Goal: Information Seeking & Learning: Understand process/instructions

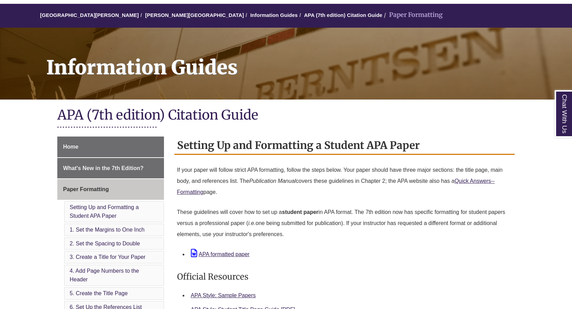
scroll to position [104, 0]
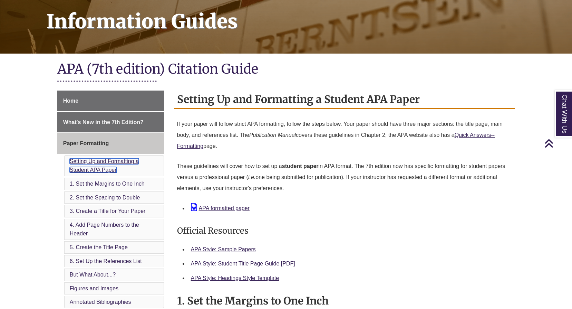
click at [117, 161] on link "Setting Up and Formatting a Student APA Paper" at bounding box center [104, 165] width 69 height 15
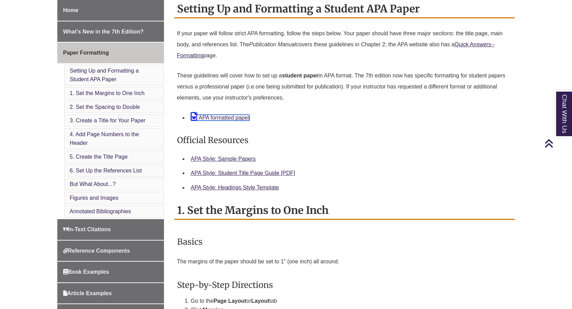
click at [232, 120] on link "APA formatted paper" at bounding box center [220, 118] width 59 height 6
click at [314, 105] on p "These guidelines will cover how to set up a student paper in APA format. The 7t…" at bounding box center [344, 86] width 335 height 39
click at [224, 121] on div "APA formatted paper" at bounding box center [350, 117] width 319 height 10
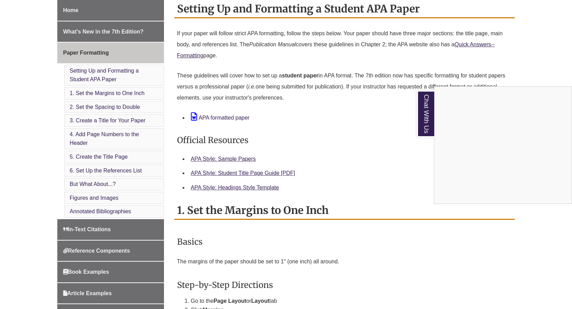
click at [232, 117] on div "Chat With Us" at bounding box center [286, 154] width 572 height 309
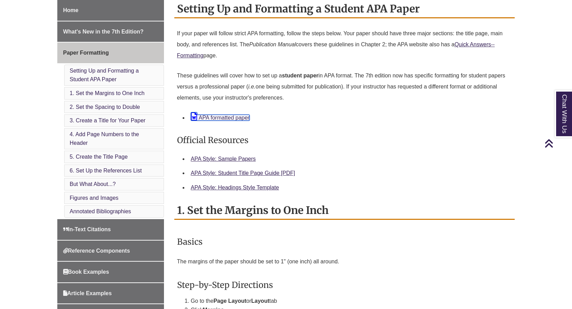
click at [234, 118] on link "APA formatted paper" at bounding box center [220, 118] width 59 height 6
click at [295, 122] on div "APA formatted paper" at bounding box center [350, 117] width 319 height 10
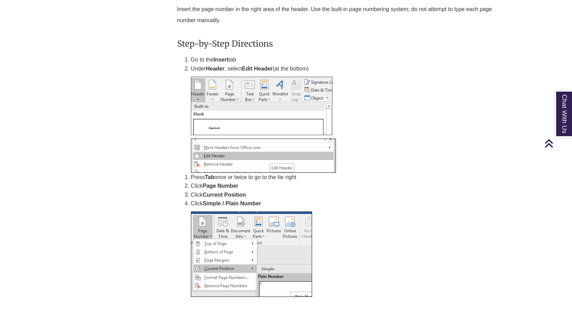
drag, startPoint x: 316, startPoint y: 126, endPoint x: 330, endPoint y: 124, distance: 13.5
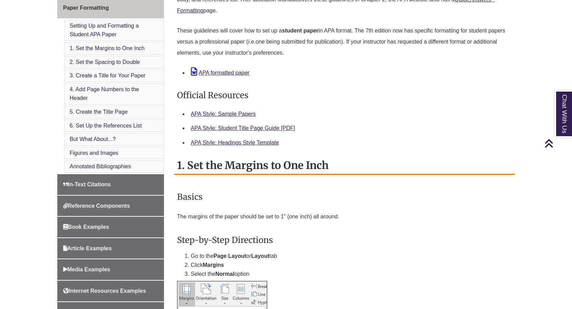
scroll to position [242, 0]
